Goal: Communication & Community: Answer question/provide support

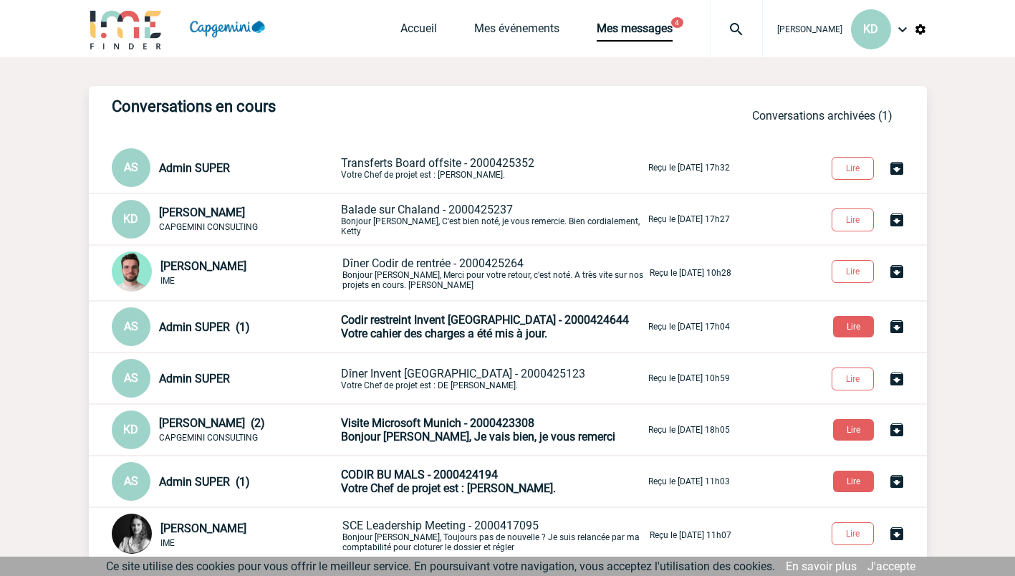
click at [481, 209] on span "Balade sur Chaland - 2000425237" at bounding box center [427, 210] width 172 height 14
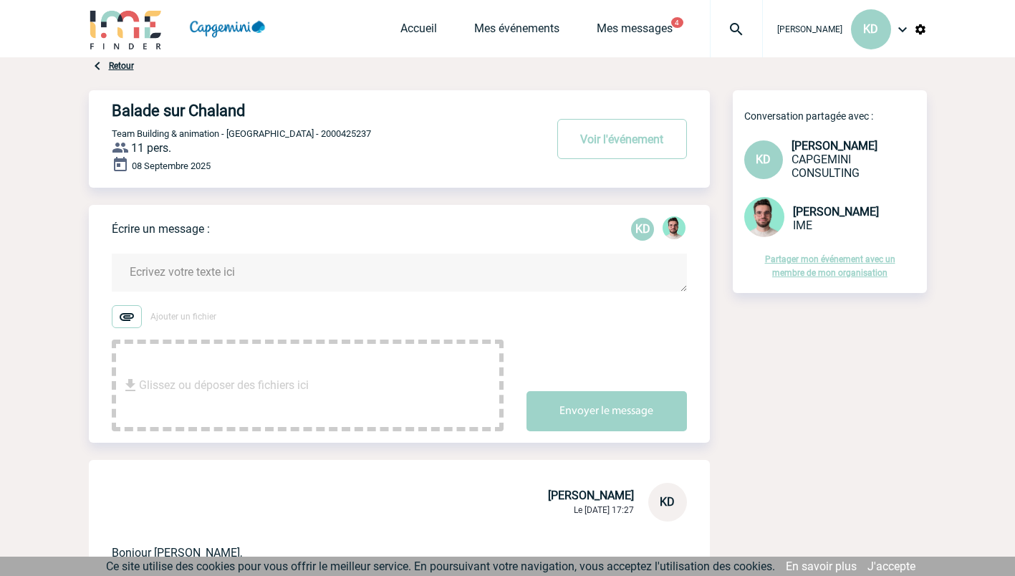
click at [251, 259] on textarea at bounding box center [399, 273] width 575 height 38
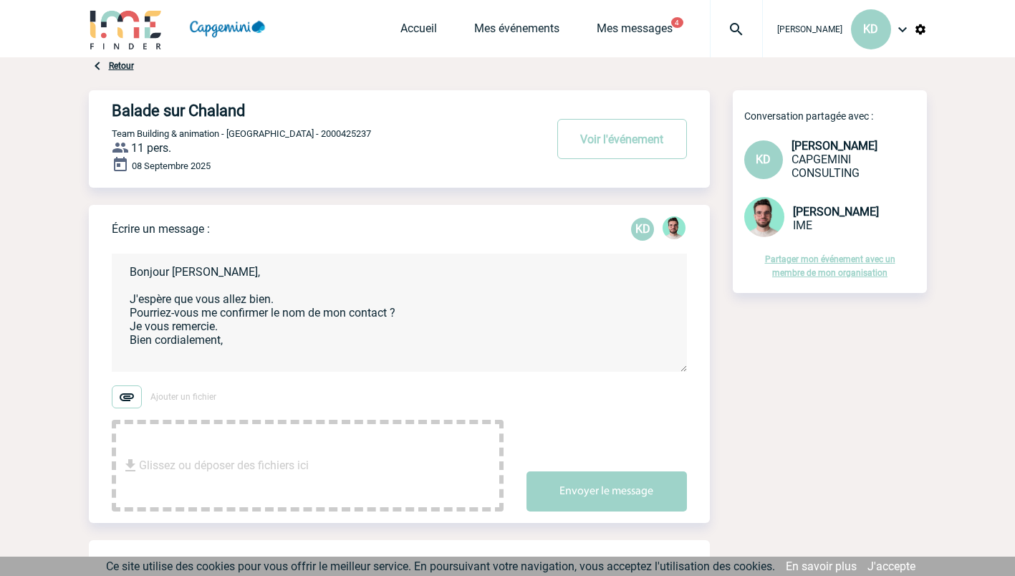
scroll to position [2, 0]
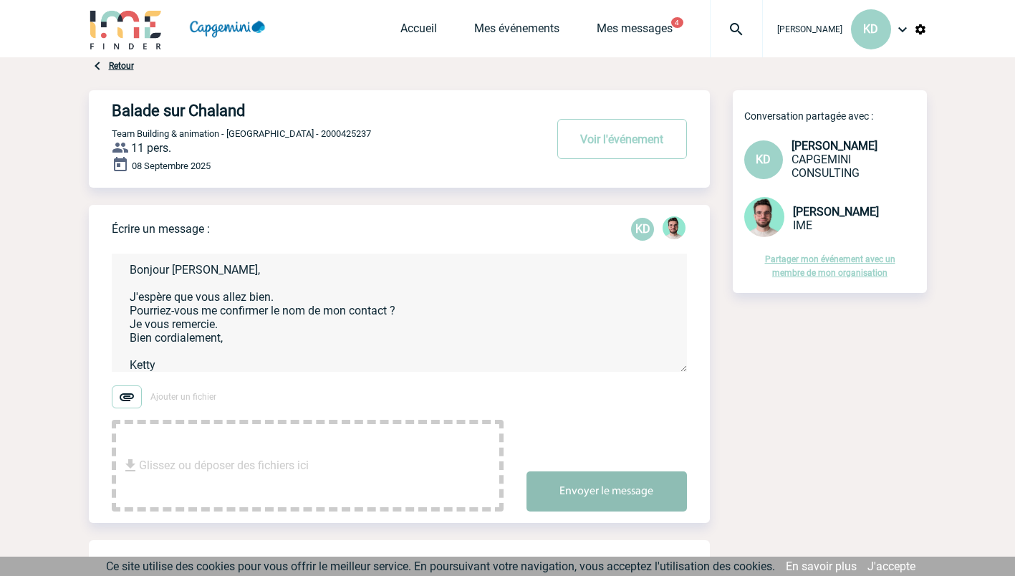
type textarea "Bonjour Benjamin, J'espère que vous allez bien. Pourriez-vous me confirmer le n…"
click at [590, 492] on button "Envoyer le message" at bounding box center [607, 492] width 161 height 40
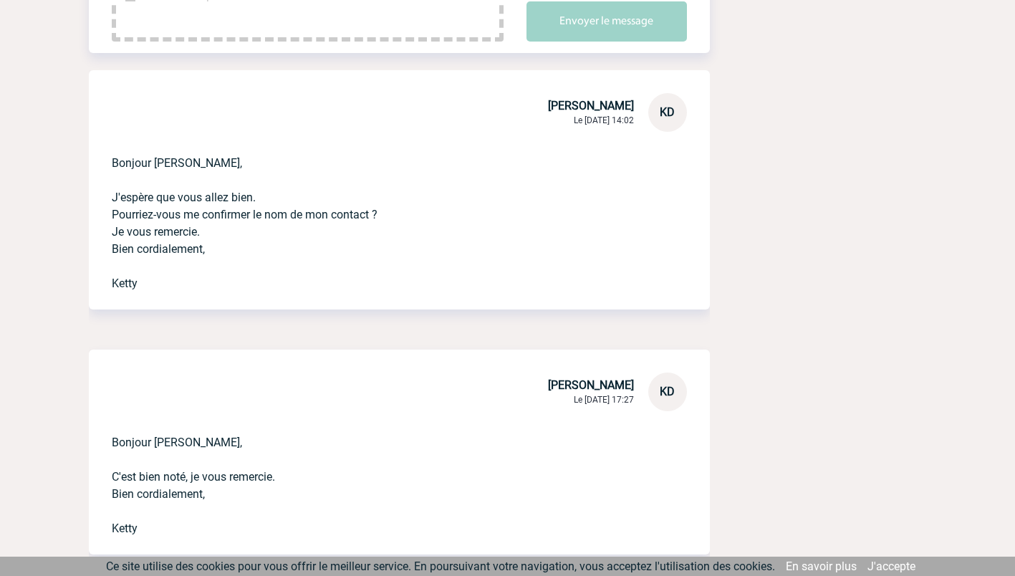
scroll to position [0, 0]
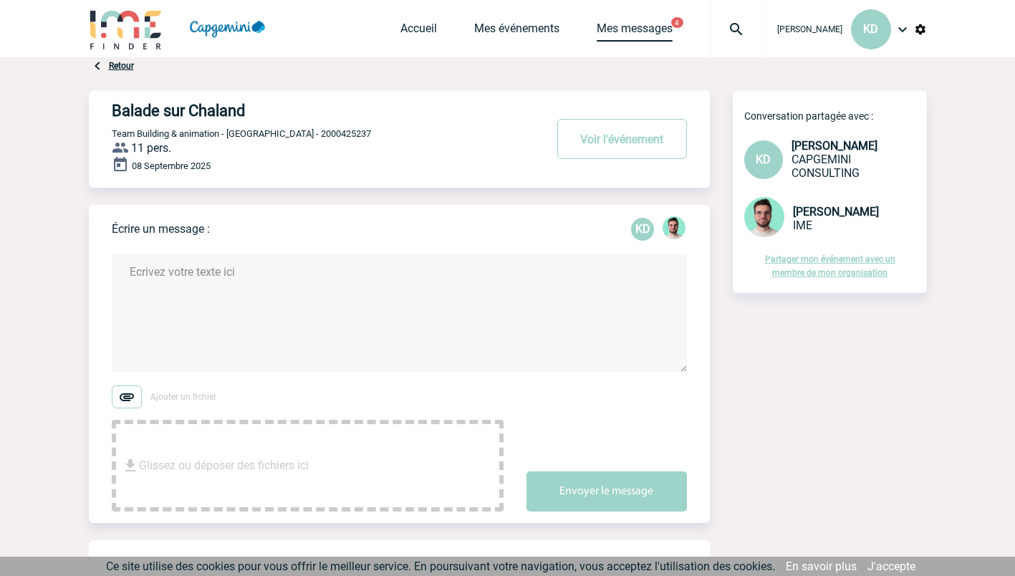
click at [626, 25] on link "Mes messages" at bounding box center [635, 31] width 76 height 20
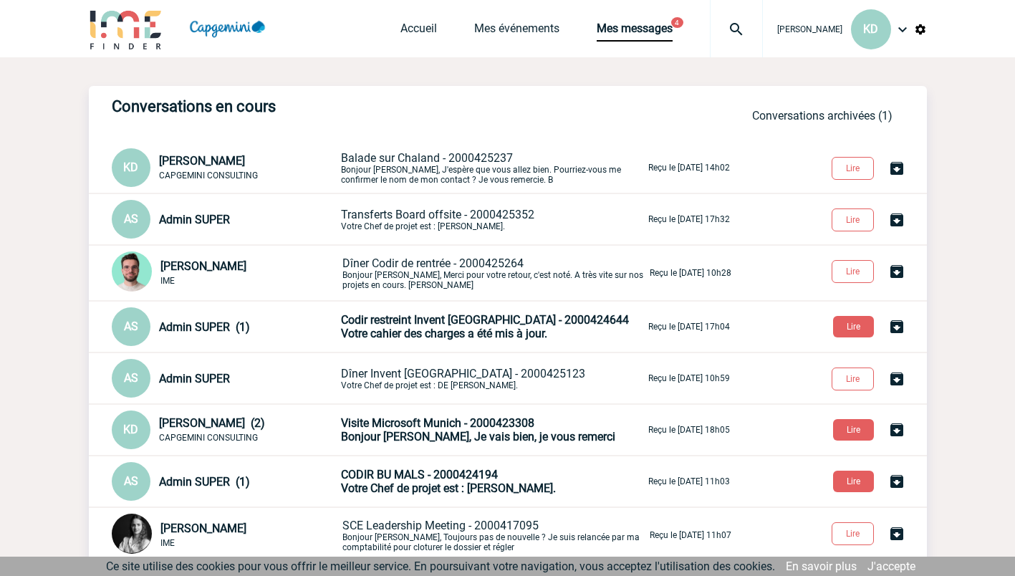
click at [449, 320] on span "Codir restreint Invent [GEOGRAPHIC_DATA] - 2000424644" at bounding box center [485, 320] width 288 height 14
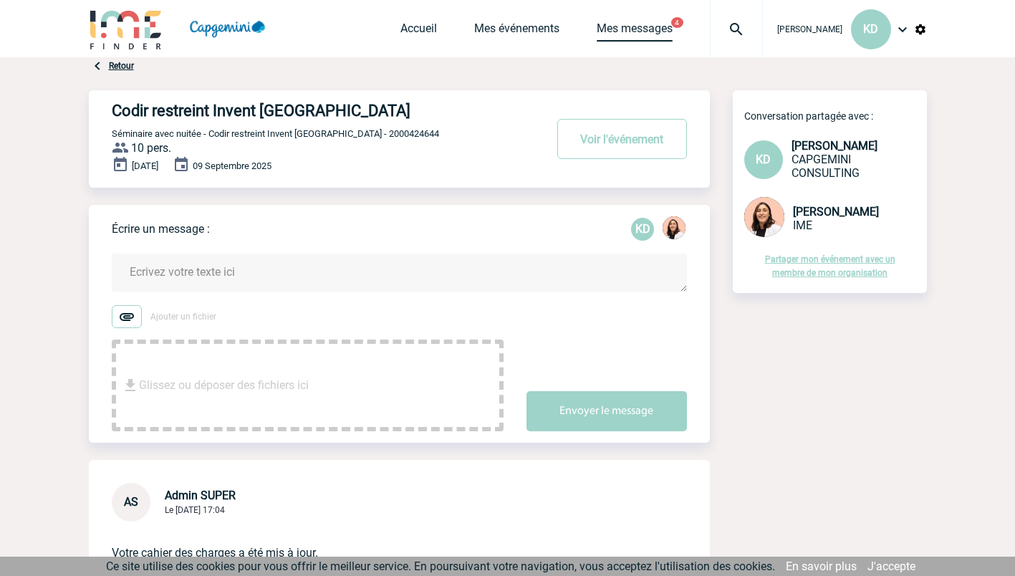
click at [631, 31] on link "Mes messages" at bounding box center [635, 31] width 76 height 20
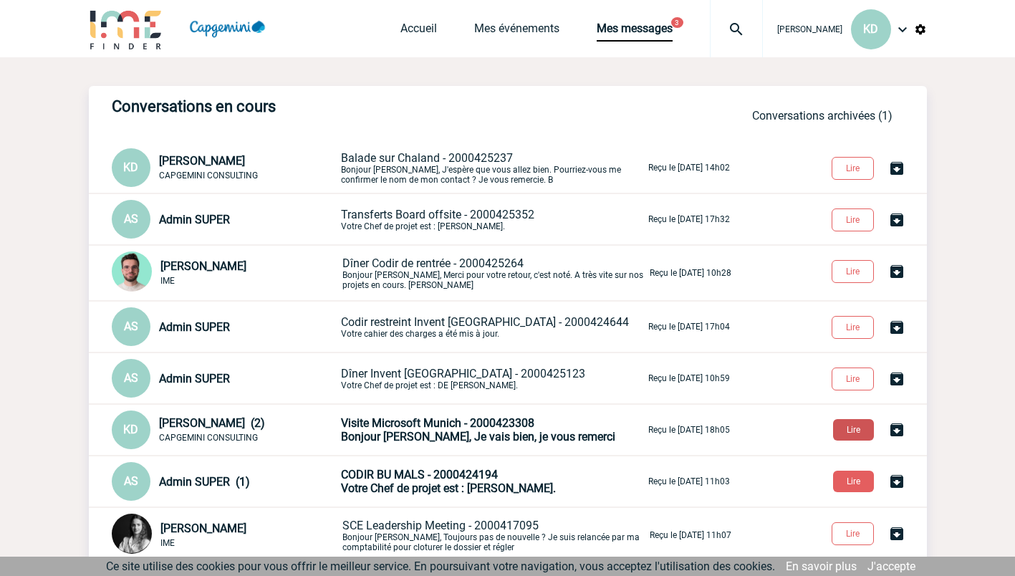
click at [845, 426] on button "Lire" at bounding box center [853, 429] width 41 height 21
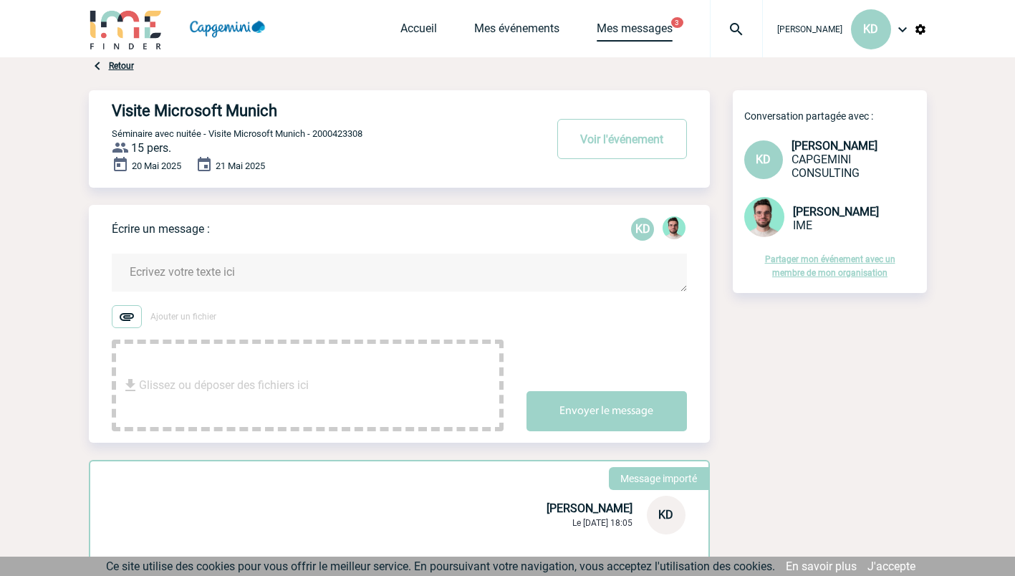
click at [665, 29] on link "Mes messages" at bounding box center [635, 31] width 76 height 20
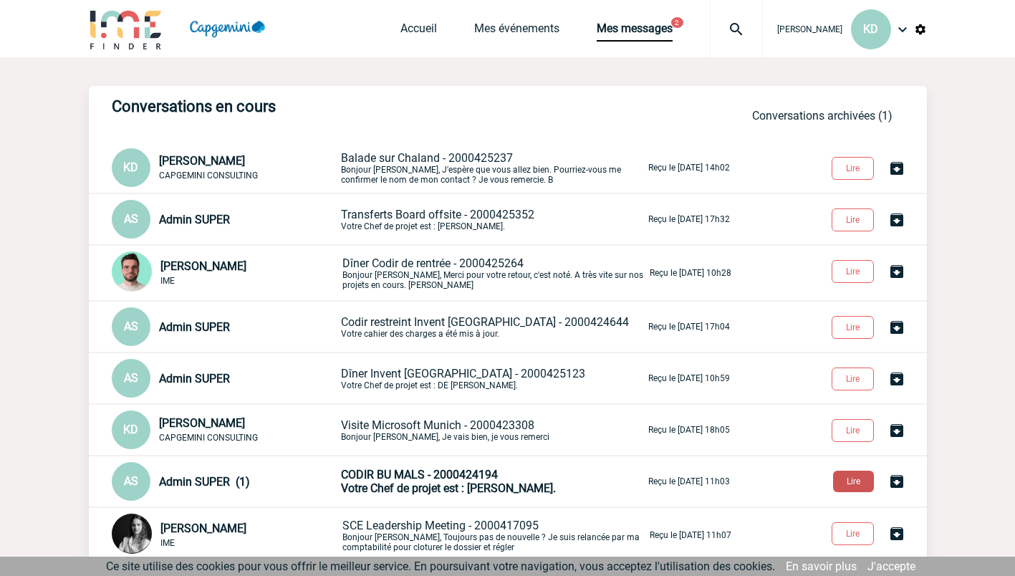
click at [855, 476] on button "Lire" at bounding box center [853, 481] width 41 height 21
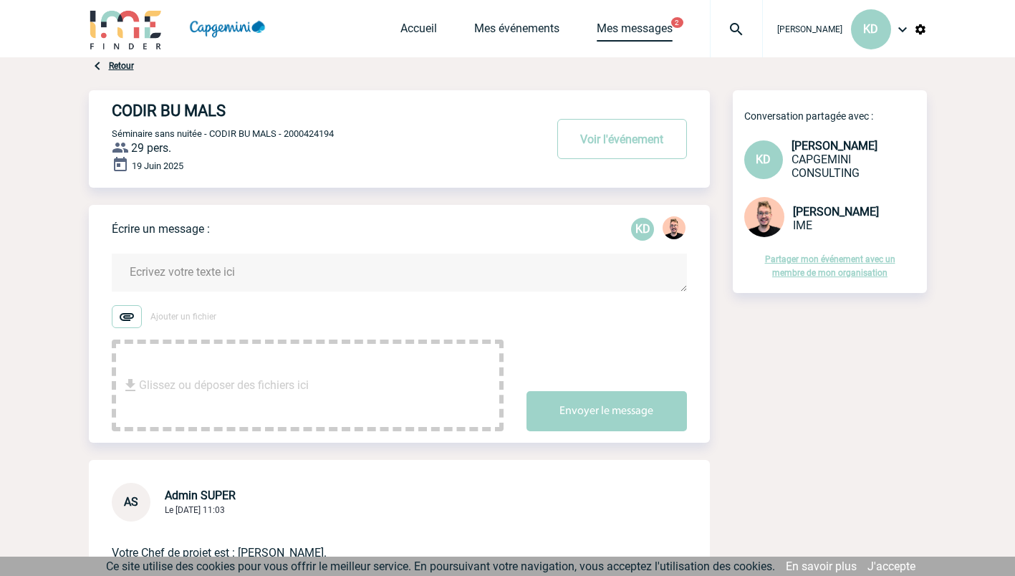
click at [656, 24] on link "Mes messages" at bounding box center [635, 31] width 76 height 20
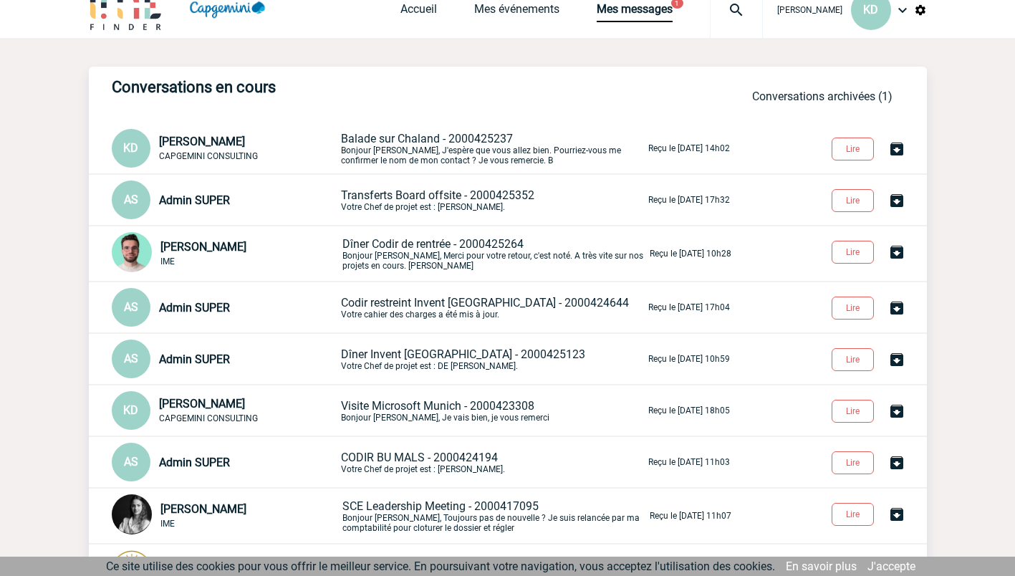
scroll to position [20, 0]
click at [787, 93] on link "Conversations archivées (1)" at bounding box center [822, 96] width 140 height 14
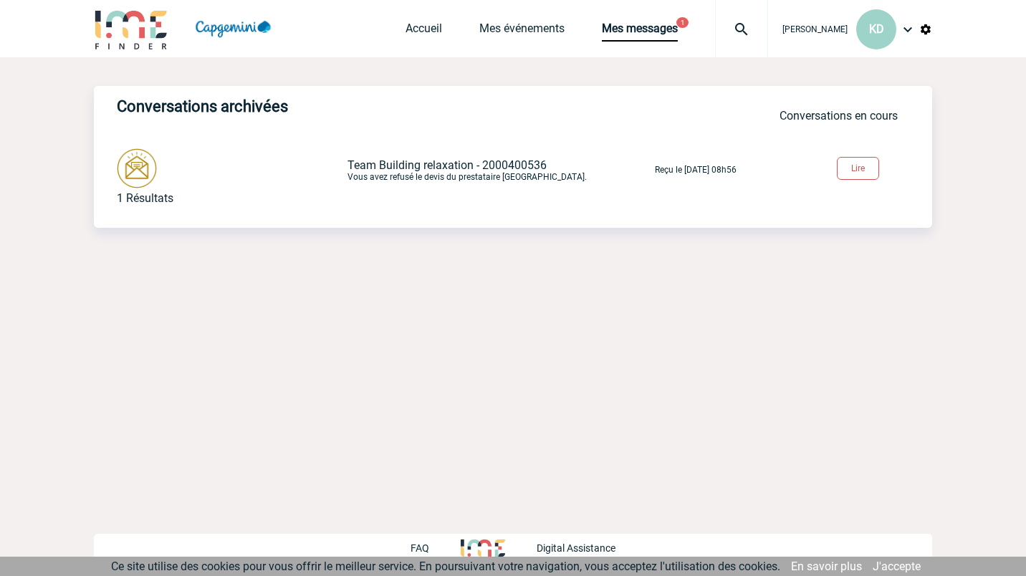
click at [856, 166] on button "Lire" at bounding box center [858, 168] width 42 height 23
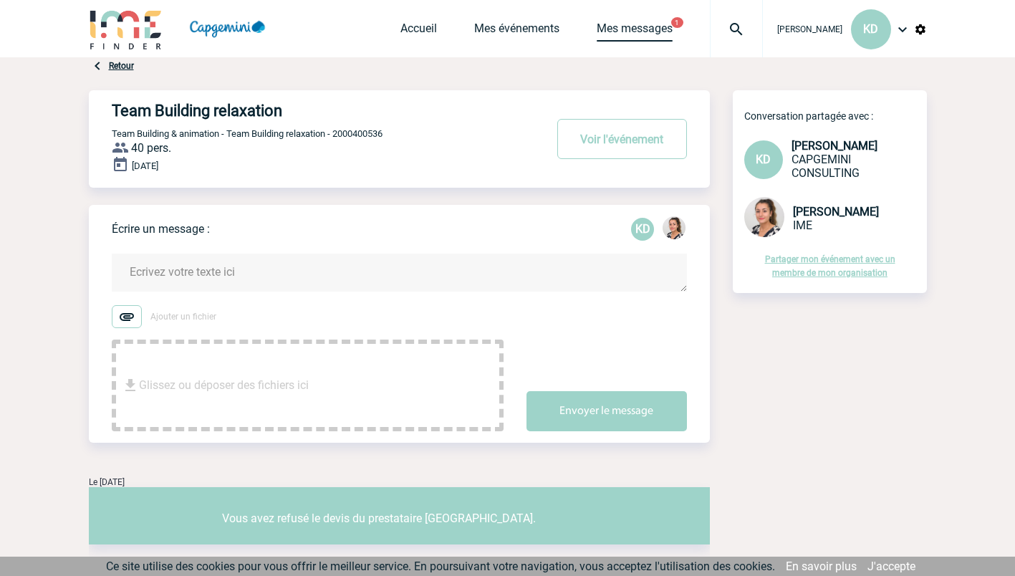
click at [650, 27] on link "Mes messages" at bounding box center [635, 31] width 76 height 20
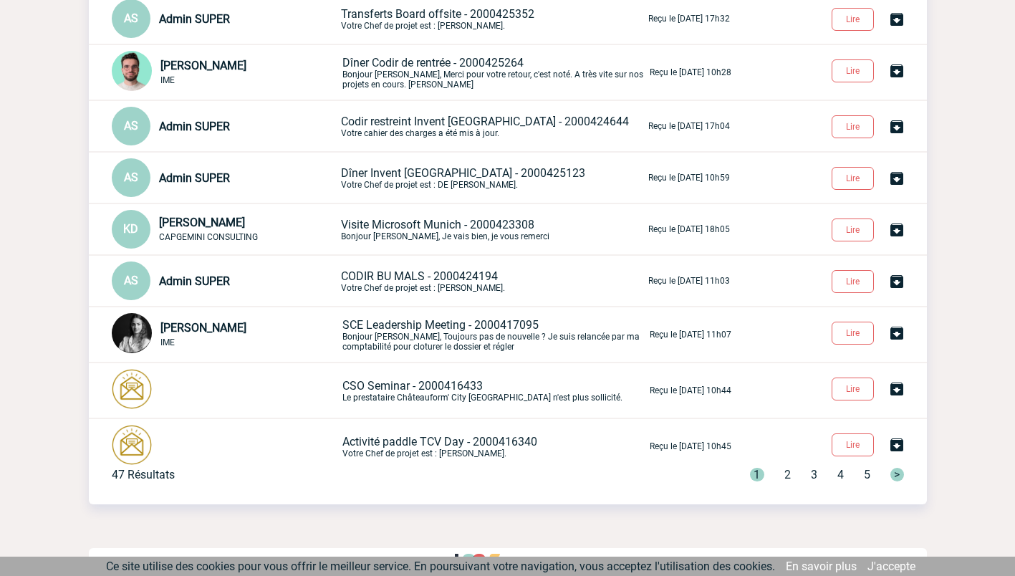
scroll to position [216, 0]
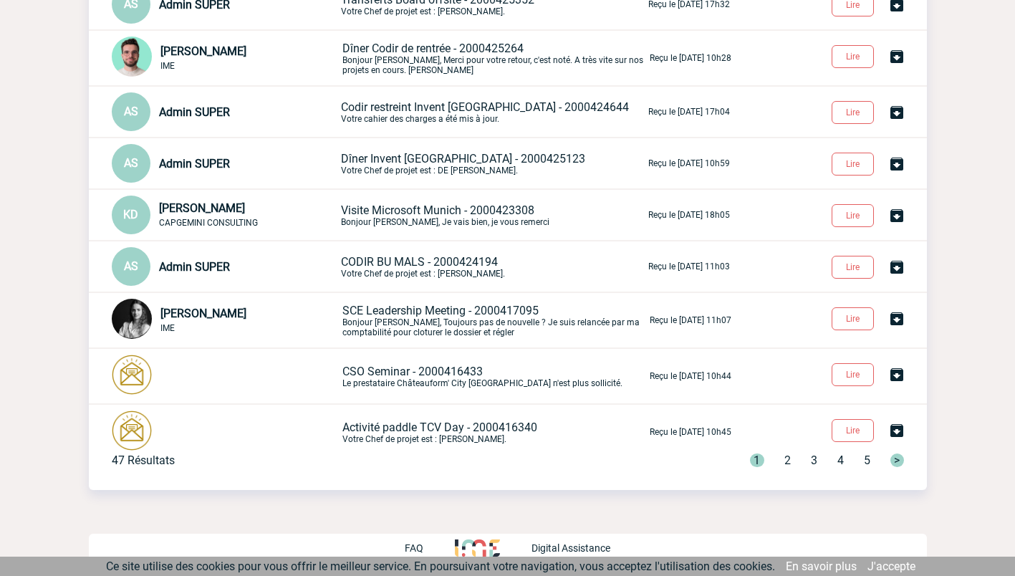
click at [899, 459] on span ">" at bounding box center [898, 461] width 14 height 14
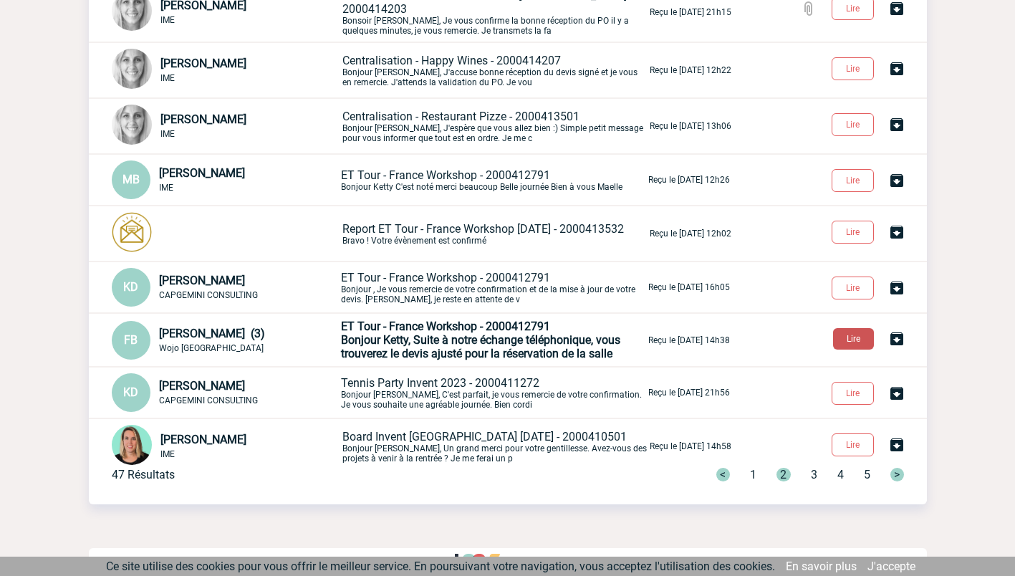
click at [860, 331] on button "Lire" at bounding box center [853, 338] width 41 height 21
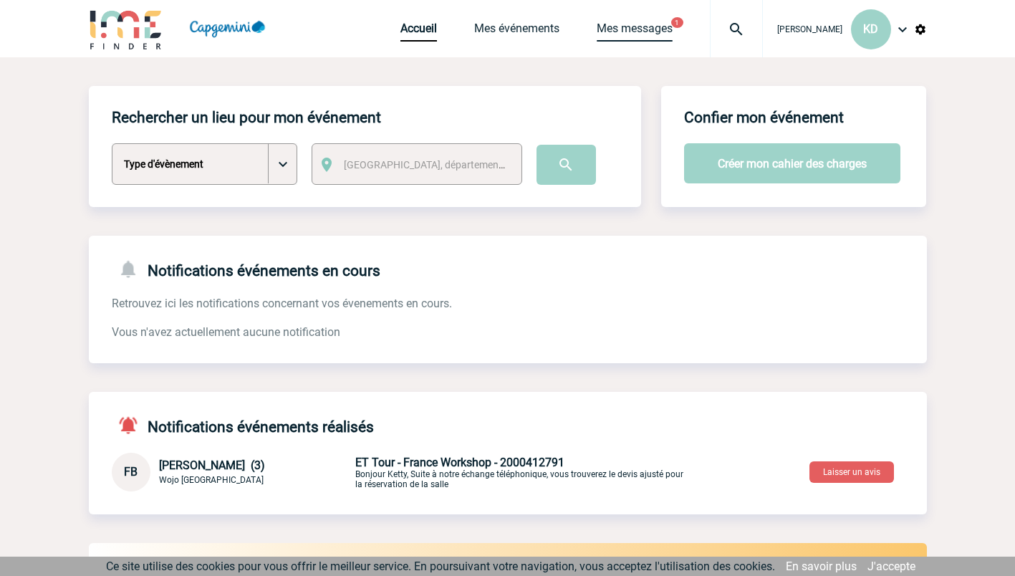
click at [658, 24] on link "Mes messages" at bounding box center [635, 31] width 76 height 20
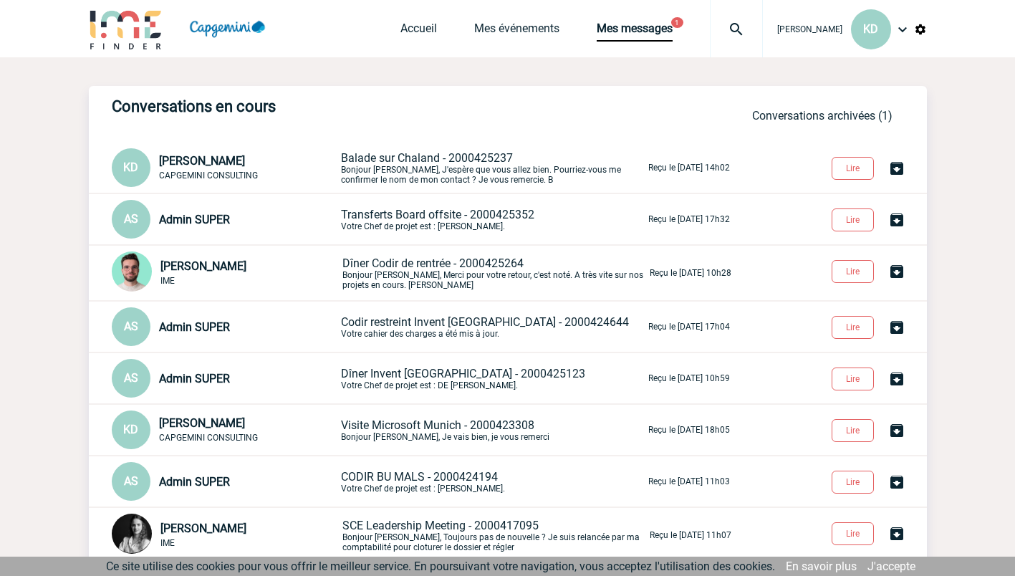
scroll to position [216, 0]
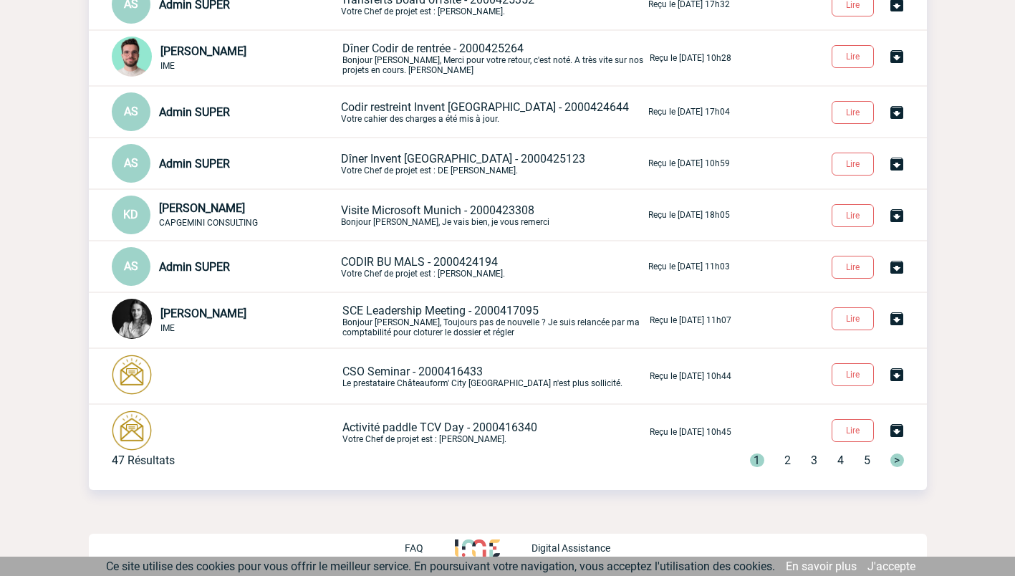
click at [783, 457] on div "1 2 3 4 5 >" at bounding box center [818, 461] width 171 height 14
click at [788, 464] on span "2" at bounding box center [788, 461] width 6 height 14
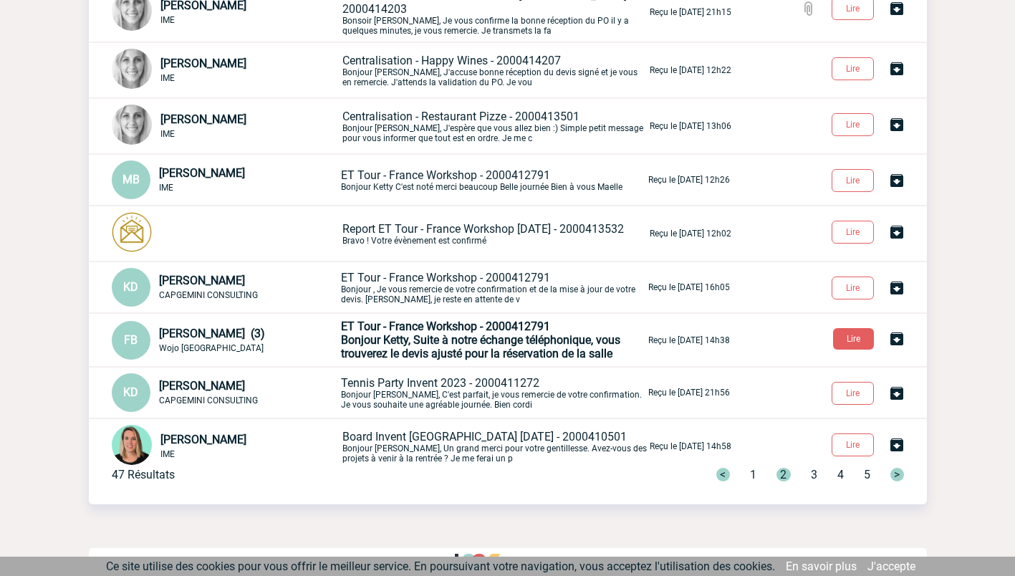
click at [782, 478] on span "2" at bounding box center [784, 475] width 14 height 14
click at [505, 338] on span "Bonjour Ketty, Suite à notre échange téléphonique, vous trouverez le devis ajus…" at bounding box center [480, 346] width 279 height 27
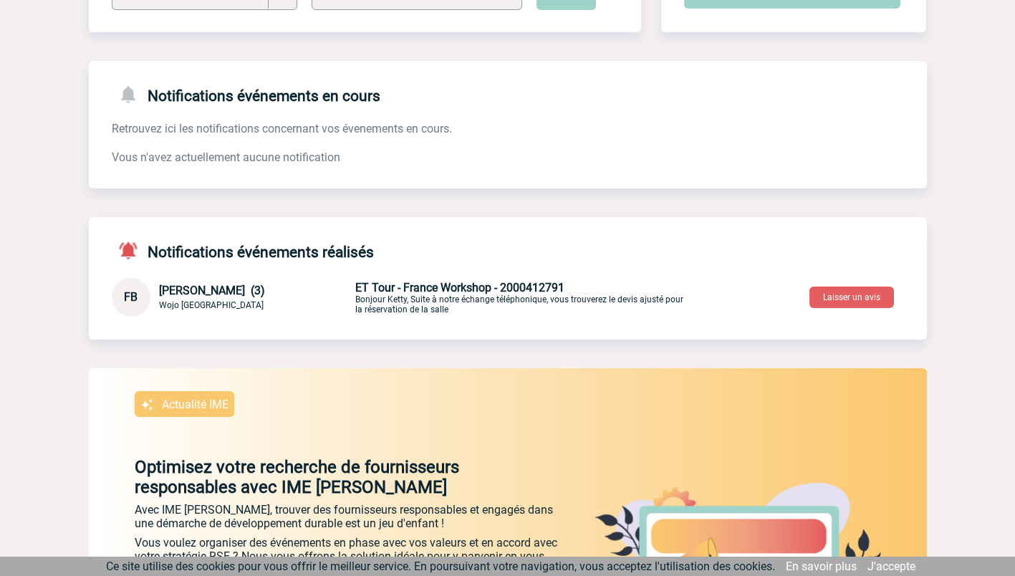
scroll to position [184, 0]
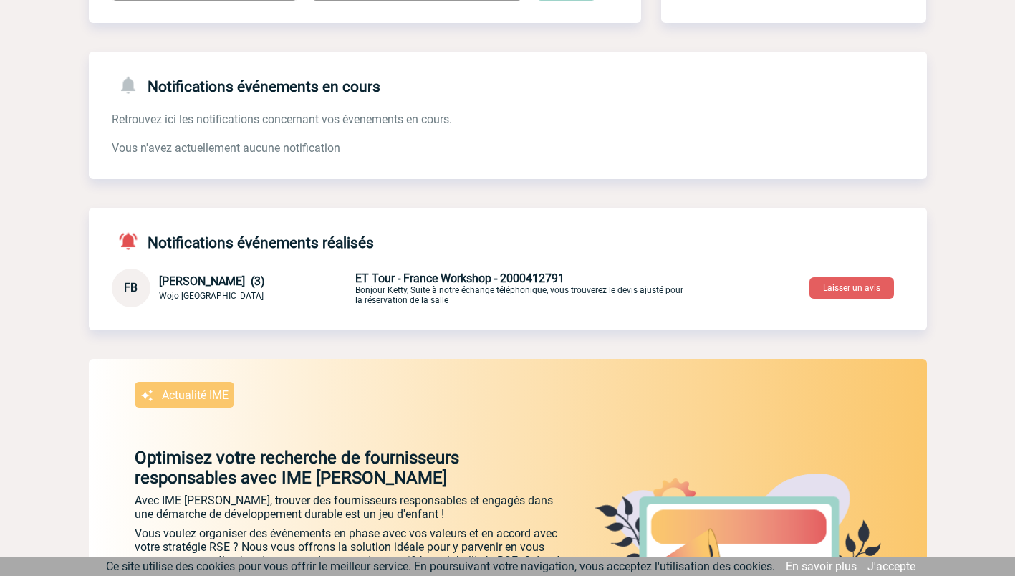
click at [415, 280] on span "ET Tour - France Workshop - 2000412791" at bounding box center [459, 279] width 209 height 14
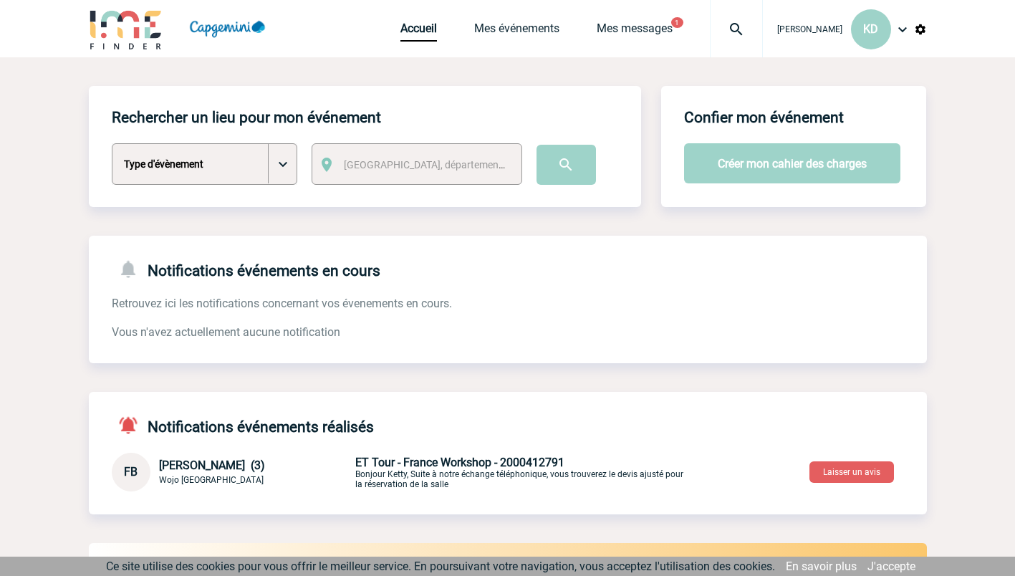
click at [215, 461] on span "[PERSON_NAME] (3)" at bounding box center [212, 466] width 106 height 14
click at [827, 470] on button "Laisser un avis" at bounding box center [852, 471] width 85 height 21
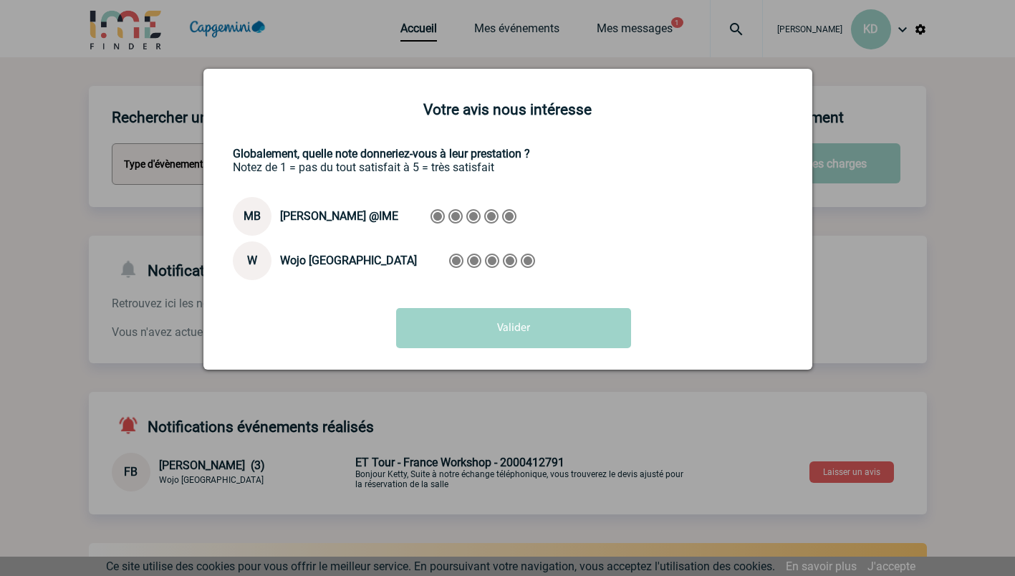
click at [542, 418] on div at bounding box center [507, 288] width 1015 height 576
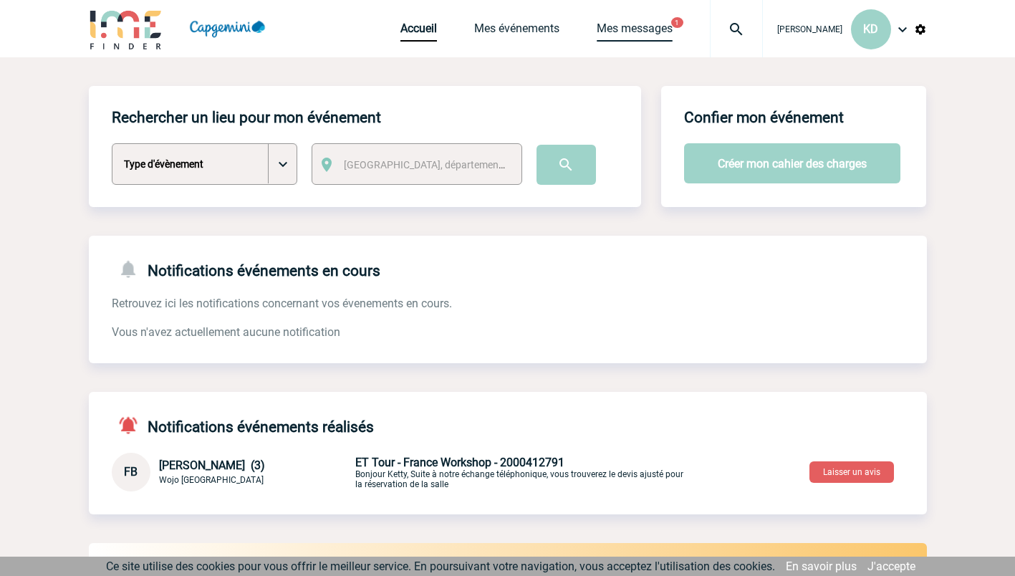
click at [638, 28] on link "Mes messages" at bounding box center [635, 31] width 76 height 20
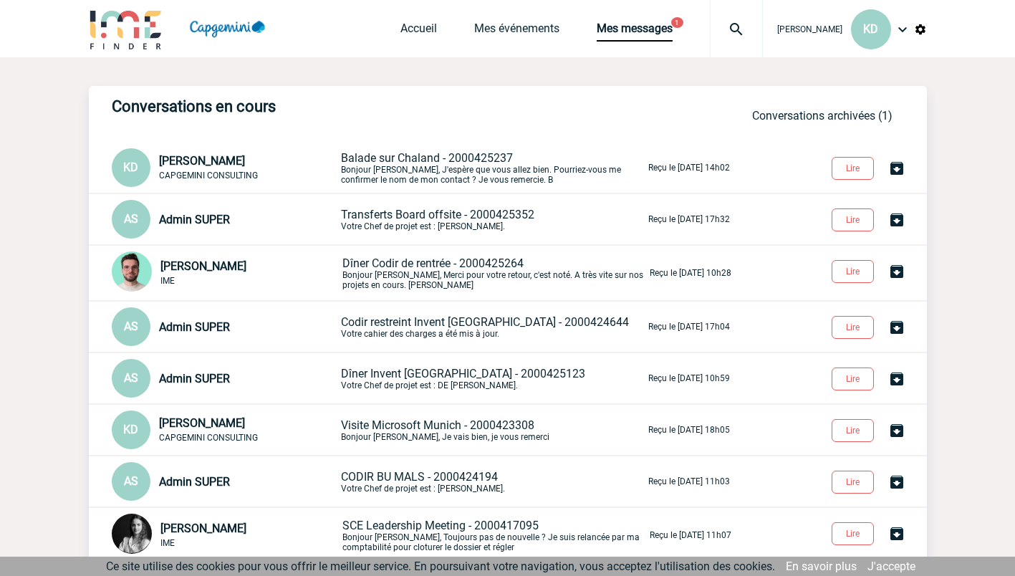
click at [543, 227] on p "Transferts Board offsite - 2000425352 Votre Chef de projet est : [PERSON_NAME]." at bounding box center [493, 220] width 305 height 24
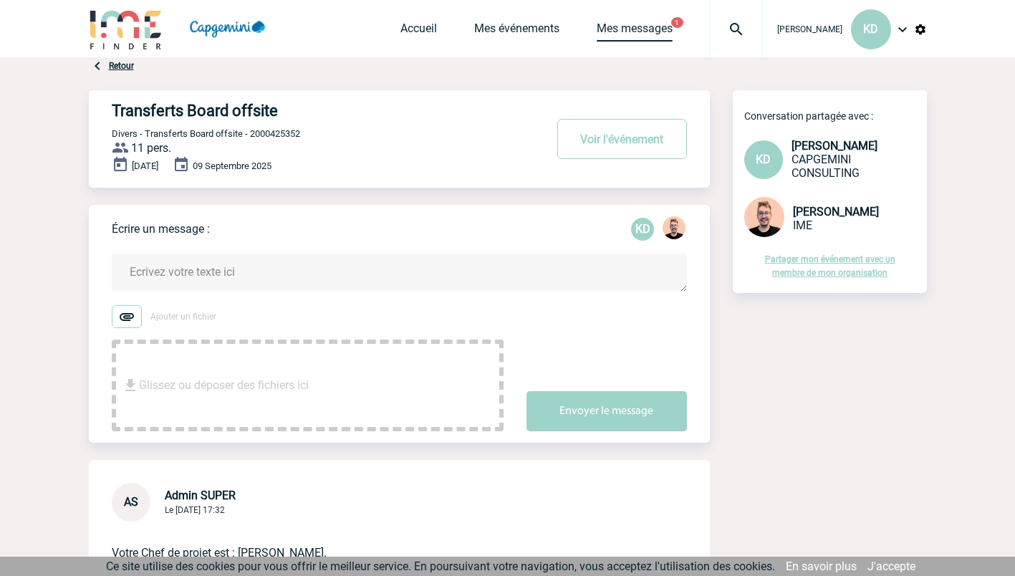
click at [633, 29] on link "Mes messages" at bounding box center [635, 31] width 76 height 20
